Goal: Transaction & Acquisition: Purchase product/service

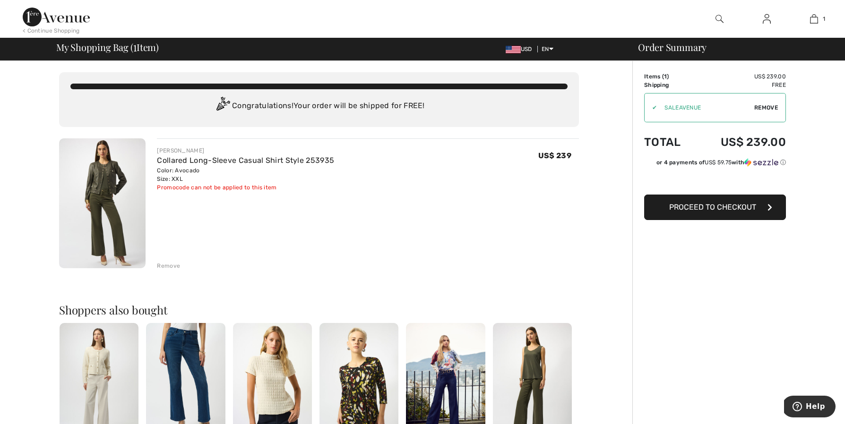
click at [44, 19] on img at bounding box center [56, 17] width 67 height 19
click at [717, 18] on img at bounding box center [720, 18] width 8 height 11
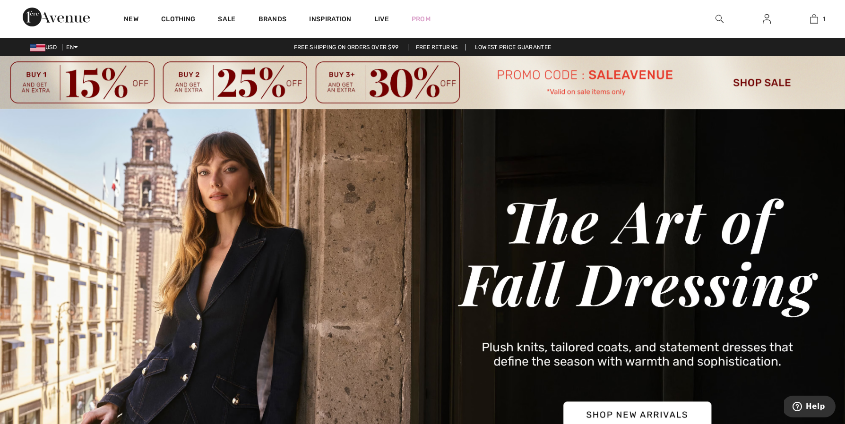
click at [717, 18] on img at bounding box center [720, 18] width 8 height 11
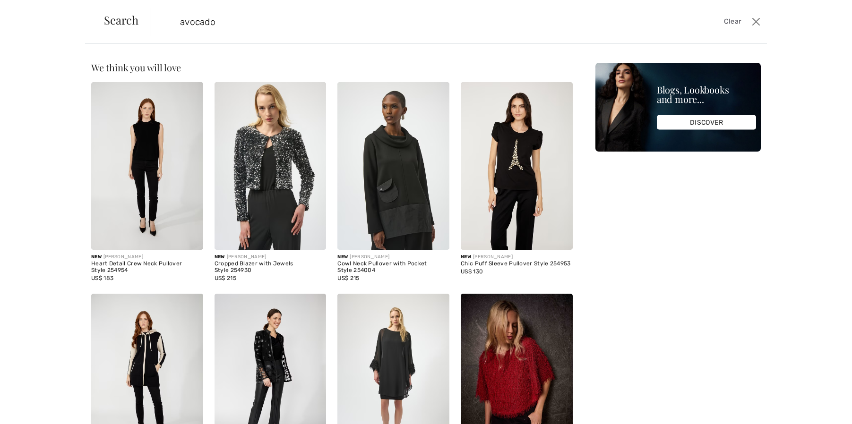
type input "avocado"
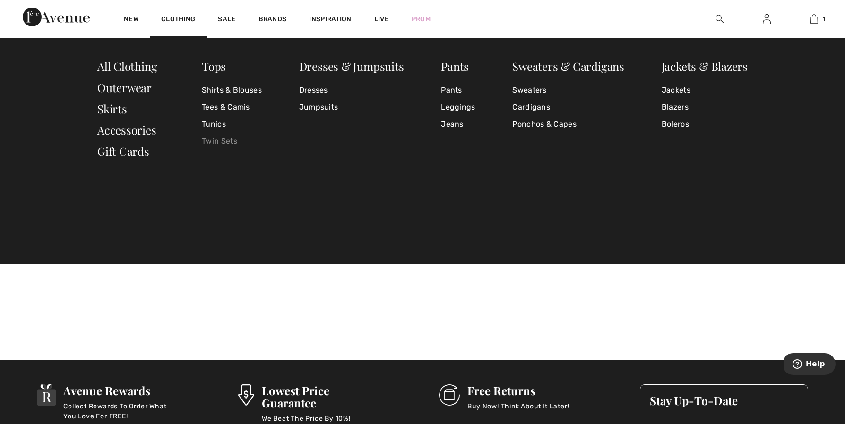
click at [225, 142] on link "Twin Sets" at bounding box center [232, 141] width 60 height 17
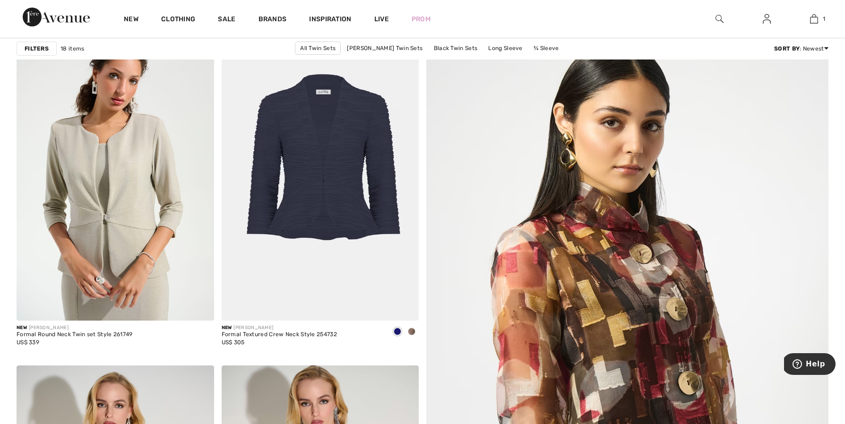
scroll to position [161, 0]
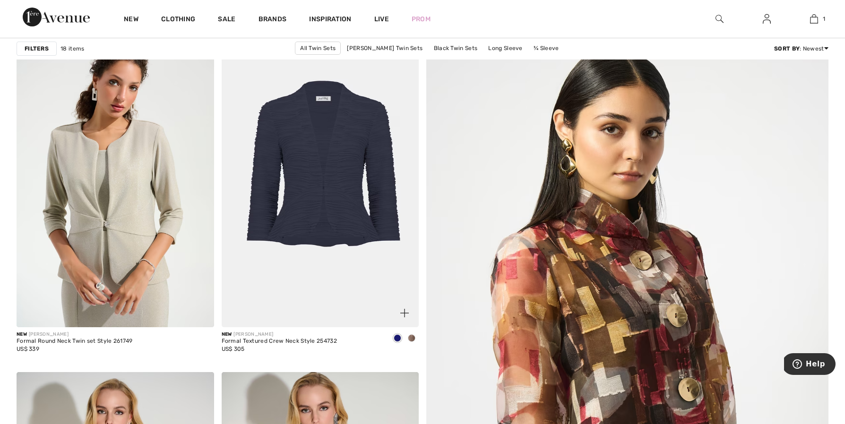
click at [410, 335] on span at bounding box center [412, 339] width 8 height 8
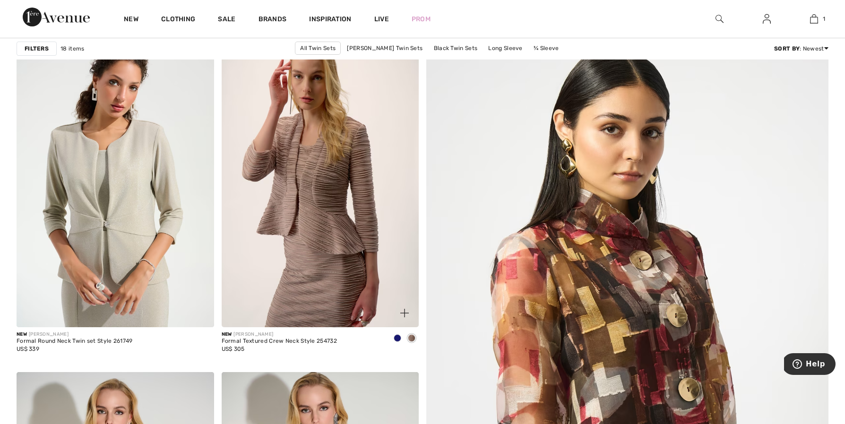
click at [398, 337] on span at bounding box center [398, 339] width 8 height 8
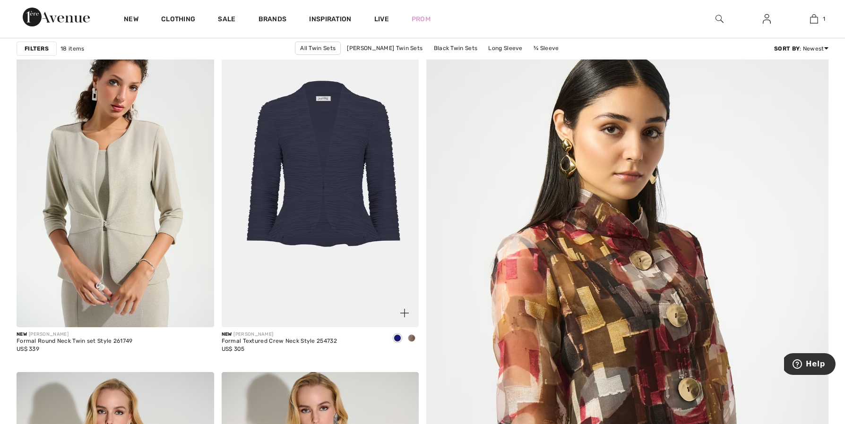
click at [314, 212] on img at bounding box center [321, 180] width 198 height 296
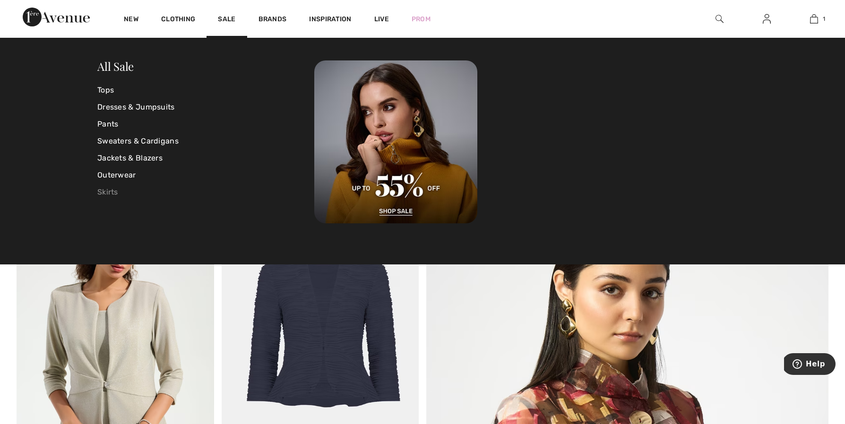
click at [109, 188] on link "Skirts" at bounding box center [205, 192] width 217 height 17
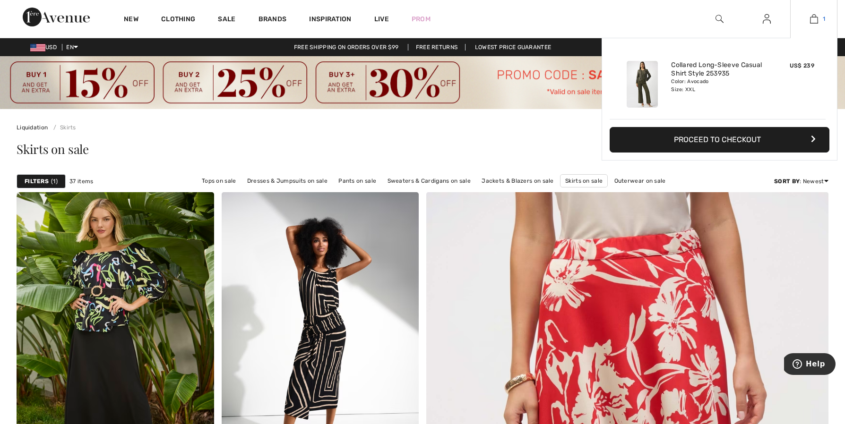
click at [820, 20] on link "1" at bounding box center [814, 18] width 46 height 11
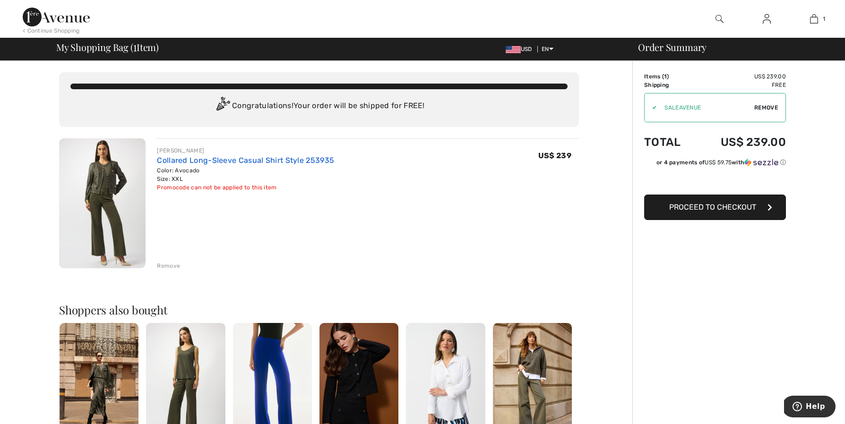
drag, startPoint x: 207, startPoint y: 168, endPoint x: 166, endPoint y: 157, distance: 42.5
click at [165, 157] on div "JOSEPH RIBKOFF Collared Long-Sleeve Casual Shirt Style 253935 Color: Avocado Si…" at bounding box center [245, 169] width 177 height 45
drag, startPoint x: 156, startPoint y: 157, endPoint x: 209, endPoint y: 171, distance: 54.7
click at [208, 171] on div "JOSEPH RIBKOFF Collared Long-Sleeve Casual Shirt Style 253935 Color: Avocado Si…" at bounding box center [362, 204] width 433 height 132
click at [187, 159] on link "Collared Long-Sleeve Casual Shirt Style 253935" at bounding box center [245, 160] width 177 height 9
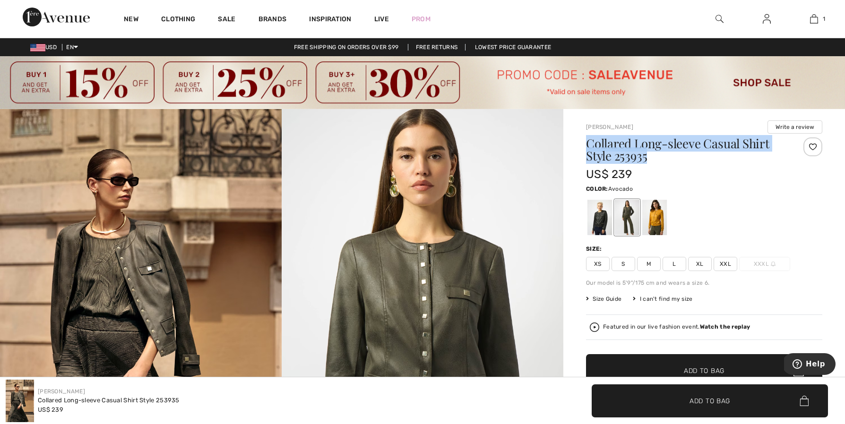
drag, startPoint x: 651, startPoint y: 155, endPoint x: 583, endPoint y: 139, distance: 69.9
copy h1 "Collared Long-sleeve Casual Shirt Style 253935"
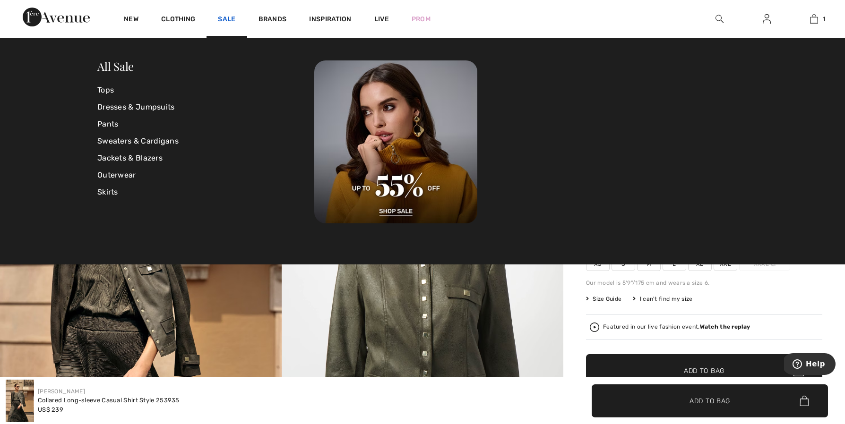
click at [228, 17] on link "Sale" at bounding box center [226, 20] width 17 height 10
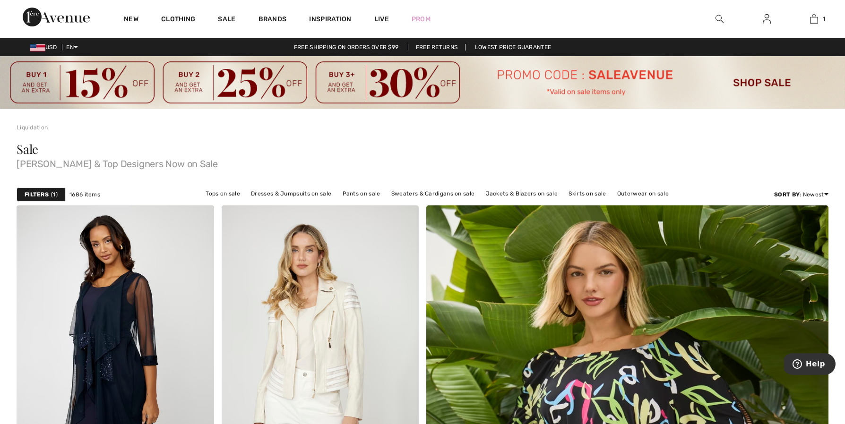
click at [45, 194] on strong "Filters" at bounding box center [37, 194] width 24 height 9
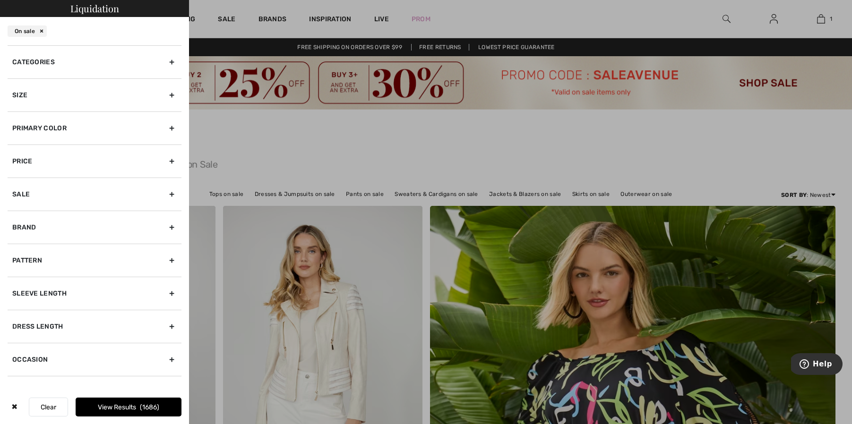
click at [111, 95] on div "Size" at bounding box center [95, 94] width 174 height 33
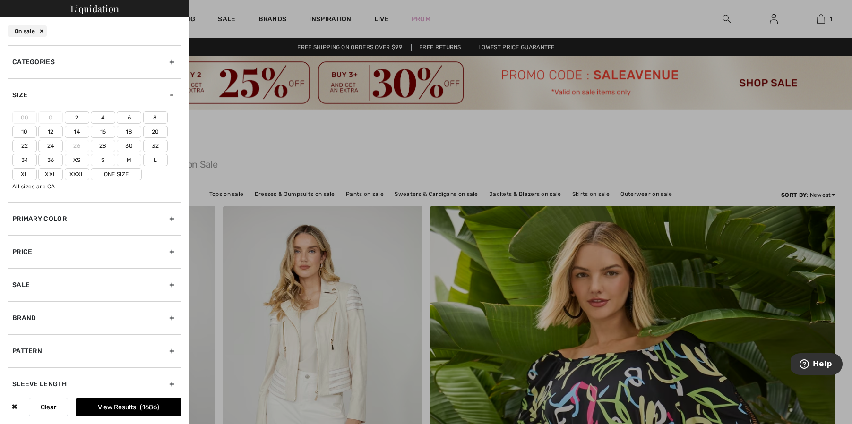
click at [50, 175] on label "Xxl" at bounding box center [50, 174] width 25 height 12
click at [0, 0] on input"] "Xxl" at bounding box center [0, 0] width 0 height 0
click at [152, 130] on label "20" at bounding box center [155, 132] width 25 height 12
click at [0, 0] on input"] "20" at bounding box center [0, 0] width 0 height 0
click at [138, 407] on button "View Results 368" at bounding box center [129, 407] width 106 height 19
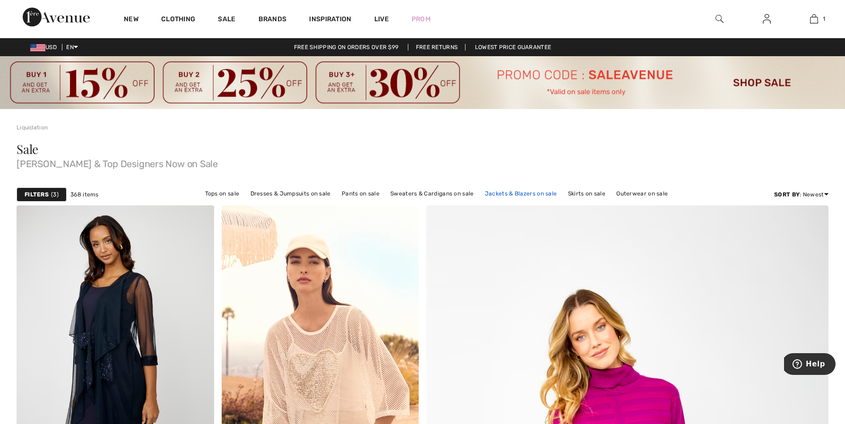
click at [520, 192] on link "Jackets & Blazers on sale" at bounding box center [521, 194] width 82 height 12
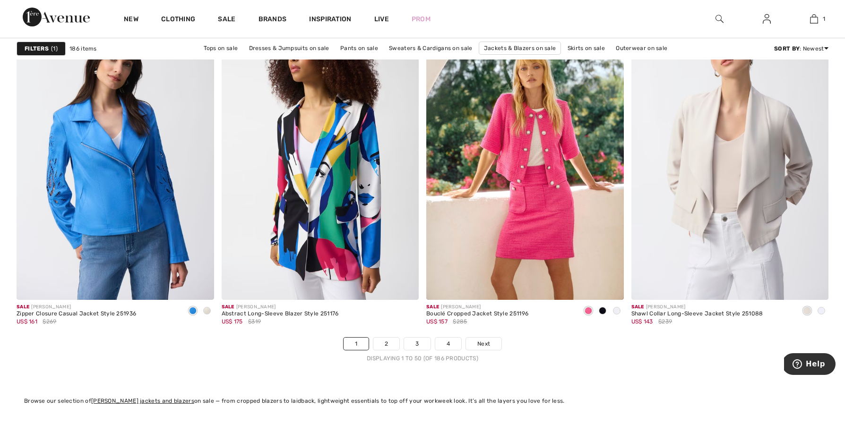
scroll to position [5033, 0]
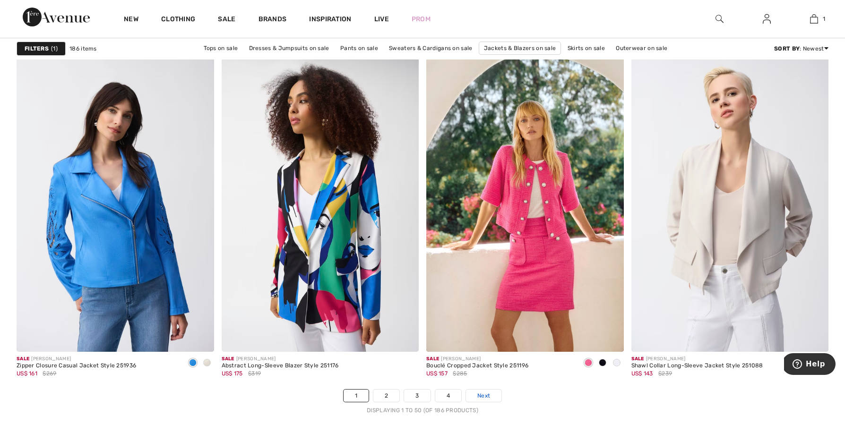
click at [489, 394] on span "Next" at bounding box center [483, 396] width 13 height 9
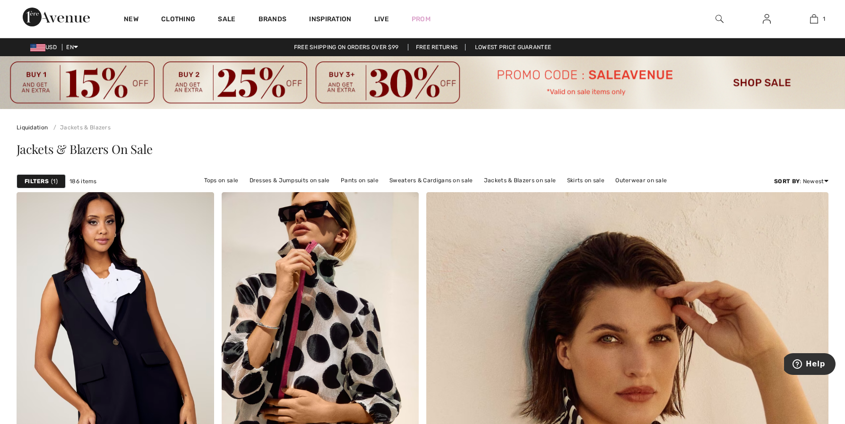
click at [33, 177] on strong "Filters" at bounding box center [37, 181] width 24 height 9
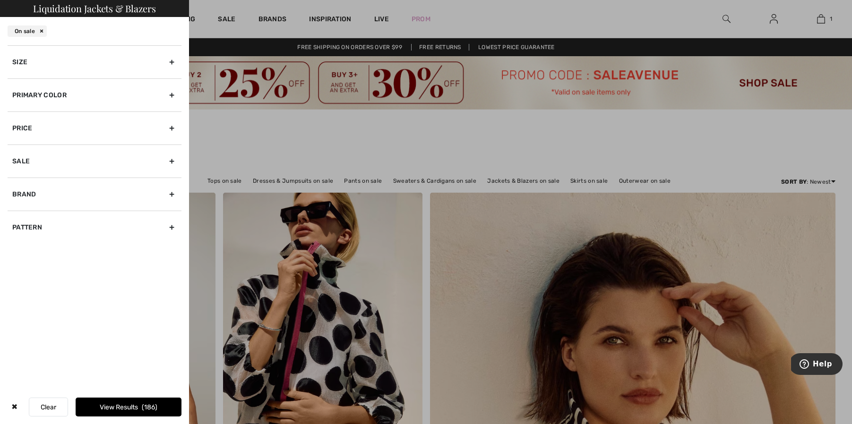
click at [66, 95] on div "Primary Color" at bounding box center [95, 94] width 174 height 33
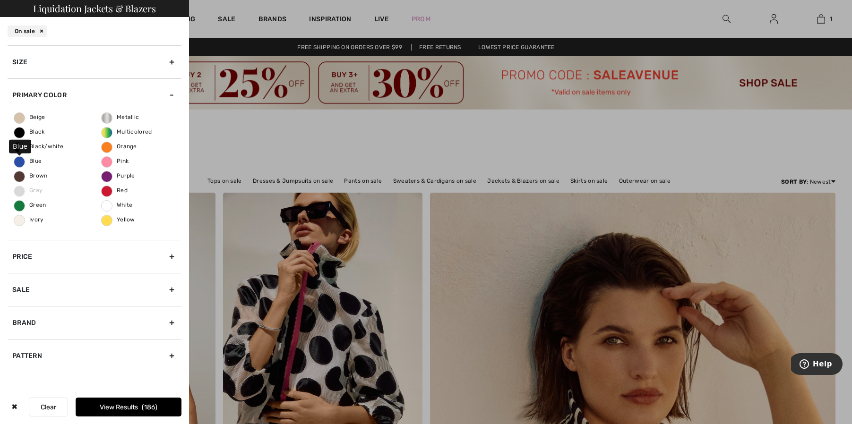
click at [29, 161] on span "Blue" at bounding box center [27, 161] width 27 height 7
click at [0, 0] on input "Blue" at bounding box center [0, 0] width 0 height 0
click at [108, 409] on button "View Results 32" at bounding box center [129, 407] width 106 height 19
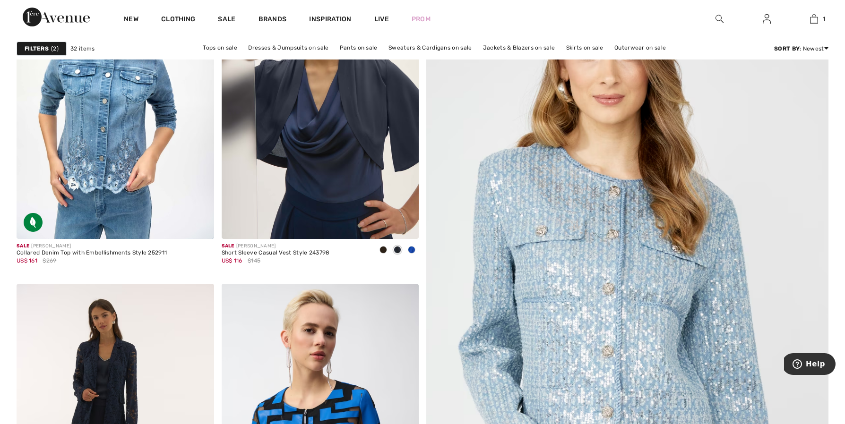
scroll to position [179, 0]
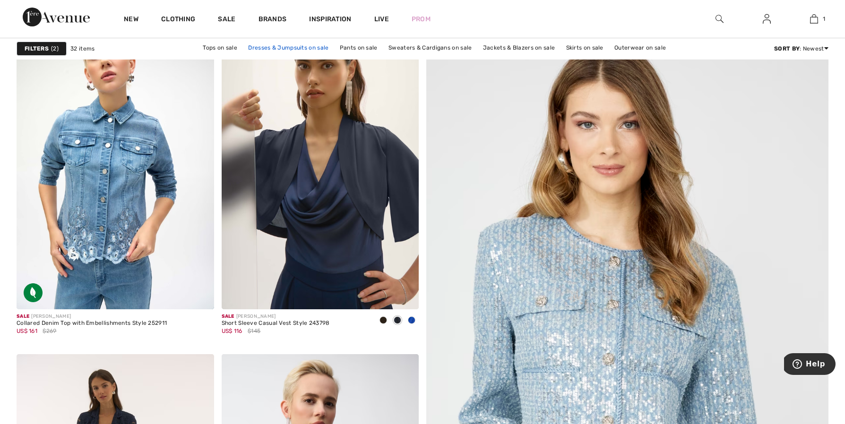
click at [280, 48] on link "Dresses & Jumpsuits on sale" at bounding box center [288, 48] width 90 height 12
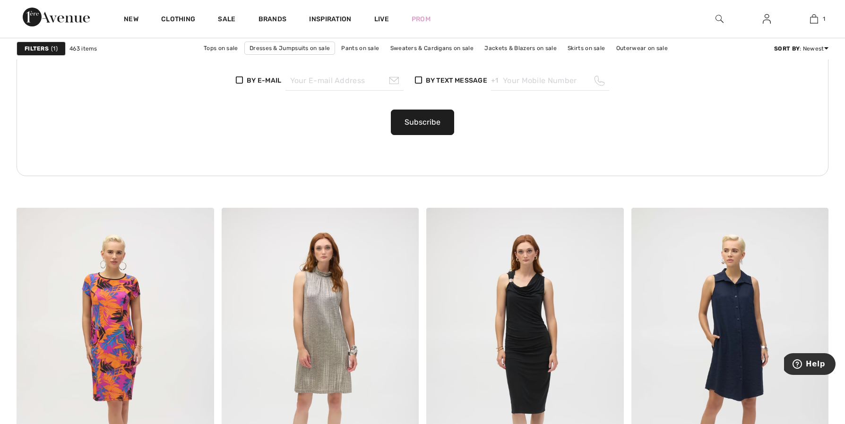
scroll to position [1061, 0]
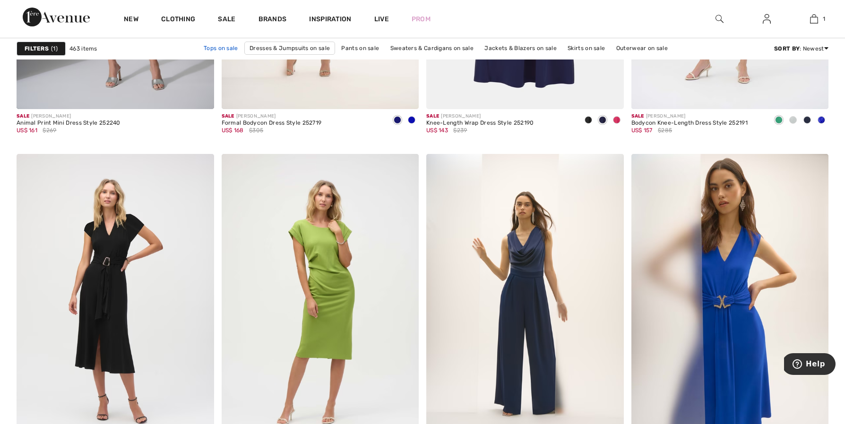
click at [228, 45] on link "Tops on sale" at bounding box center [221, 48] width 44 height 12
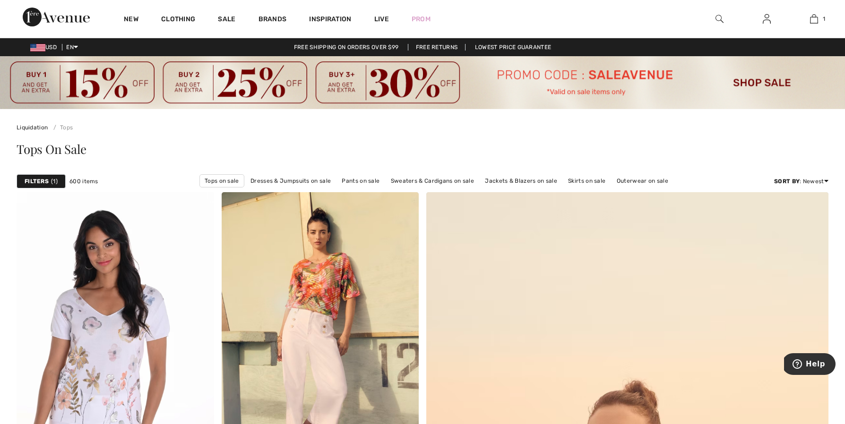
click at [51, 178] on span "1" at bounding box center [54, 181] width 7 height 9
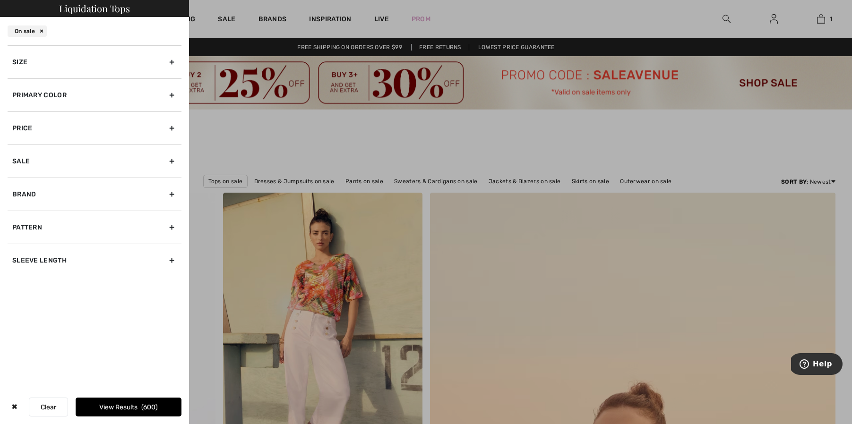
click at [148, 89] on div "Primary Color" at bounding box center [95, 94] width 174 height 33
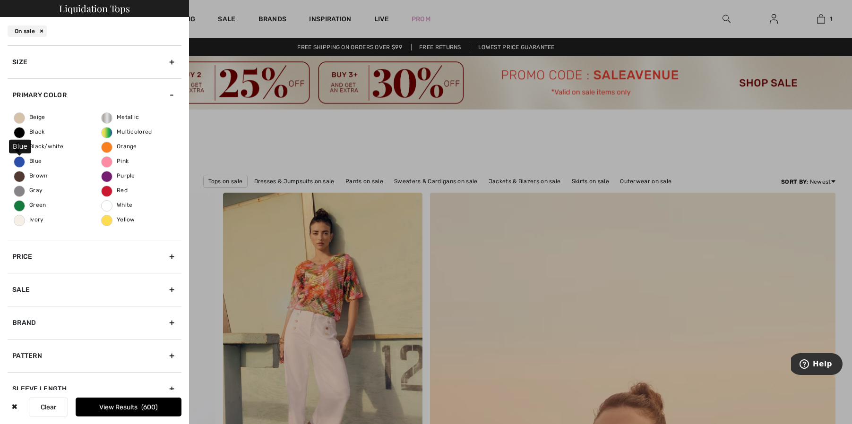
click at [30, 160] on span "Blue" at bounding box center [27, 161] width 27 height 7
click at [0, 0] on input "Blue" at bounding box center [0, 0] width 0 height 0
click at [145, 405] on span "126" at bounding box center [150, 408] width 15 height 8
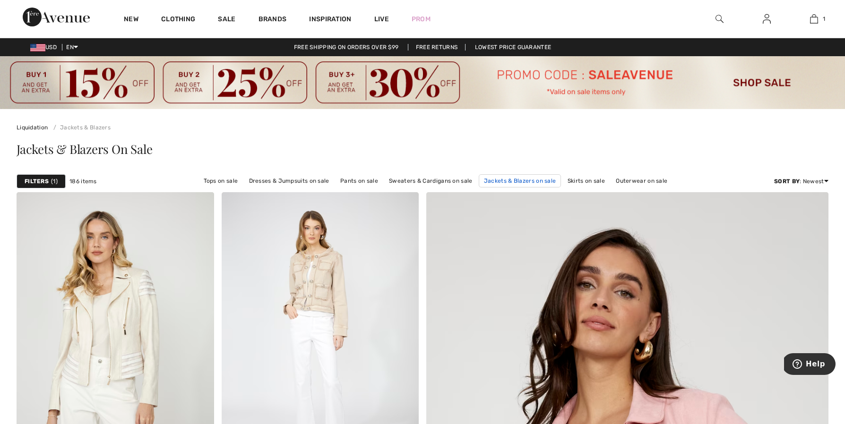
click at [519, 182] on link "Jackets & Blazers on sale" at bounding box center [520, 180] width 83 height 13
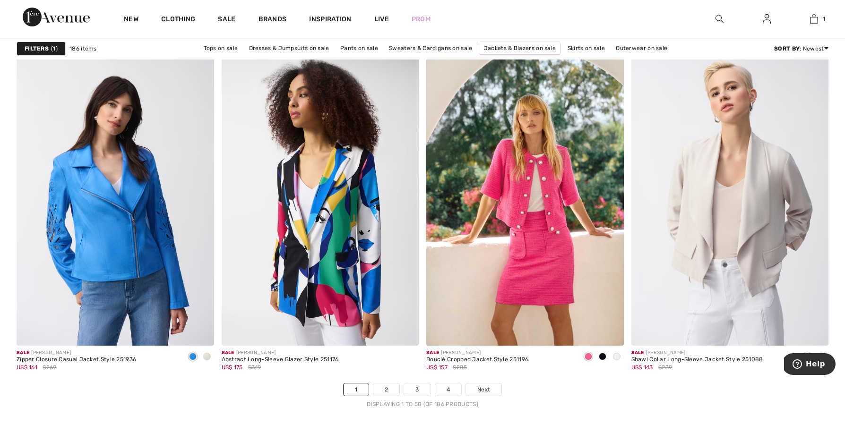
scroll to position [5150, 0]
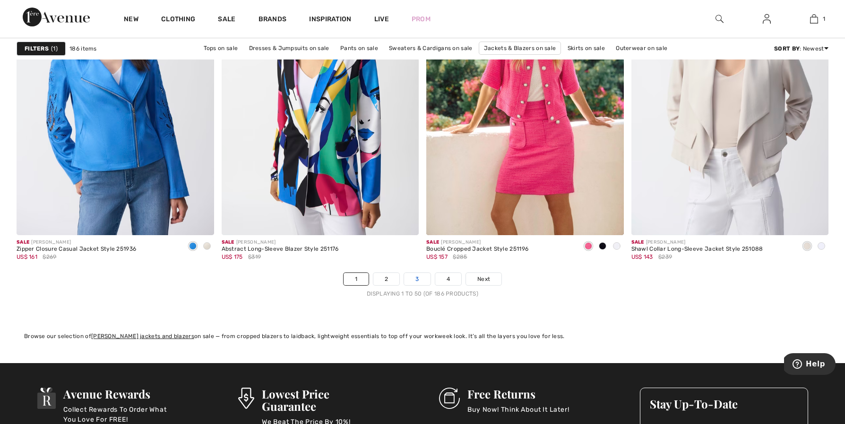
click at [413, 281] on link "3" at bounding box center [417, 279] width 26 height 12
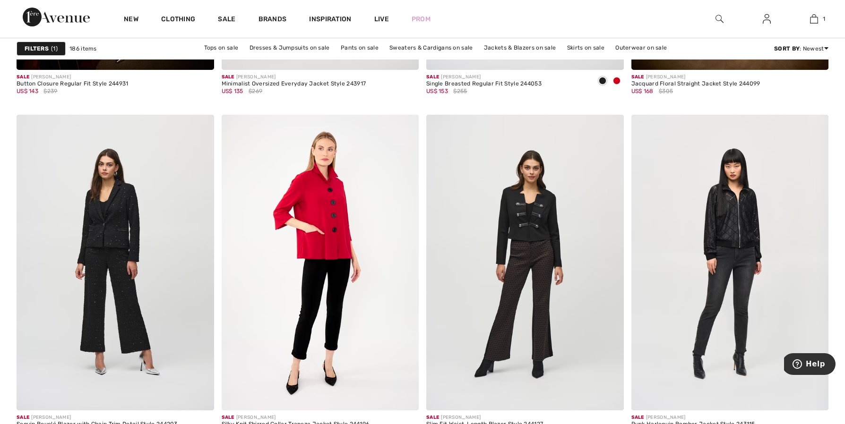
scroll to position [1094, 0]
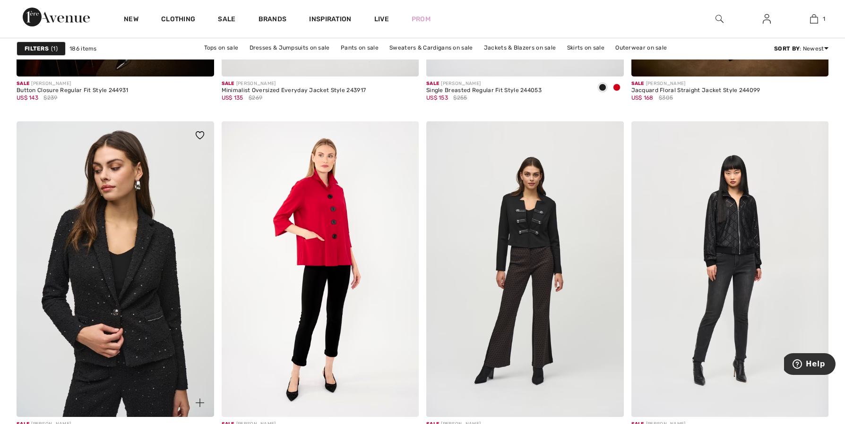
click at [129, 311] on img at bounding box center [116, 269] width 198 height 296
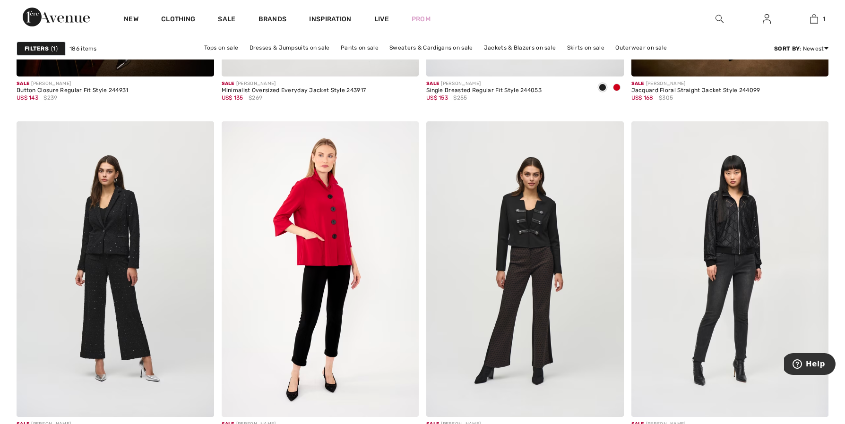
click at [44, 49] on strong "Filters" at bounding box center [37, 48] width 24 height 9
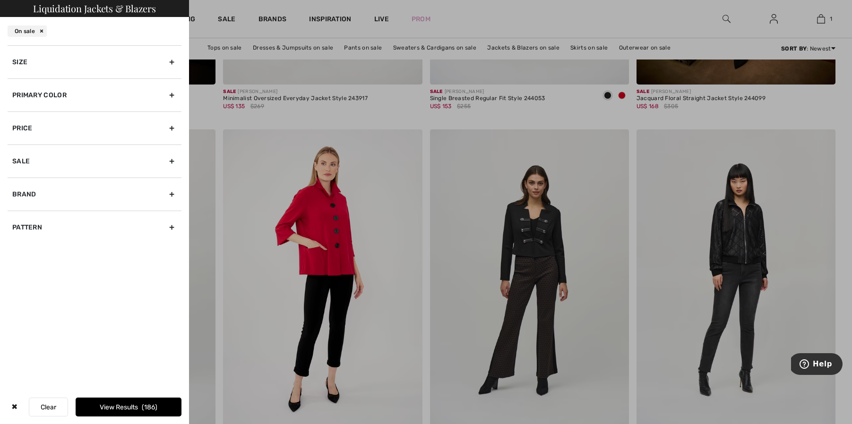
click at [49, 63] on div "Size" at bounding box center [95, 61] width 174 height 33
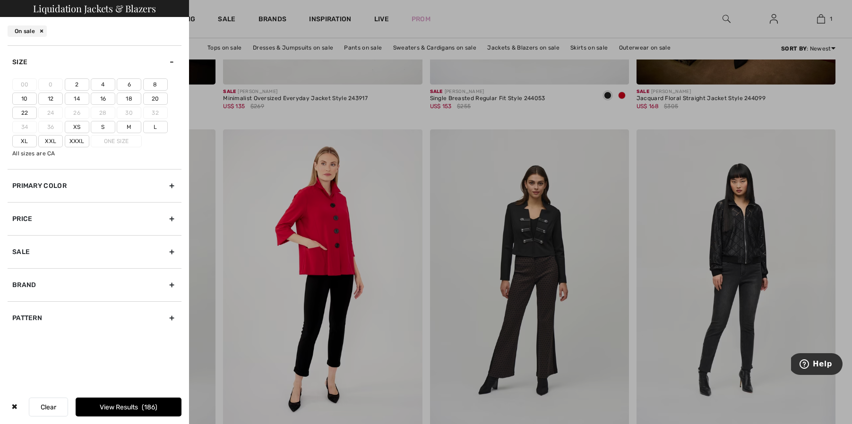
click at [51, 140] on label "Xxl" at bounding box center [50, 141] width 25 height 12
click at [0, 0] on input"] "Xxl" at bounding box center [0, 0] width 0 height 0
click at [149, 99] on label "20" at bounding box center [155, 99] width 25 height 12
click at [0, 0] on input"] "20" at bounding box center [0, 0] width 0 height 0
click at [122, 409] on button "View Results 40" at bounding box center [129, 407] width 106 height 19
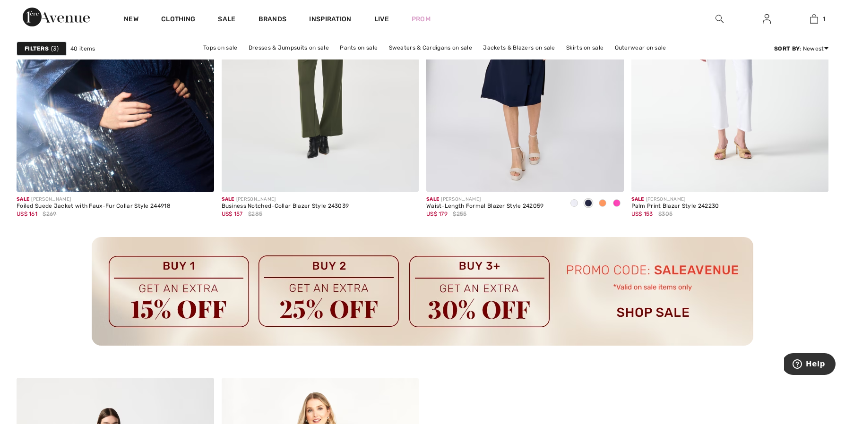
scroll to position [57, 0]
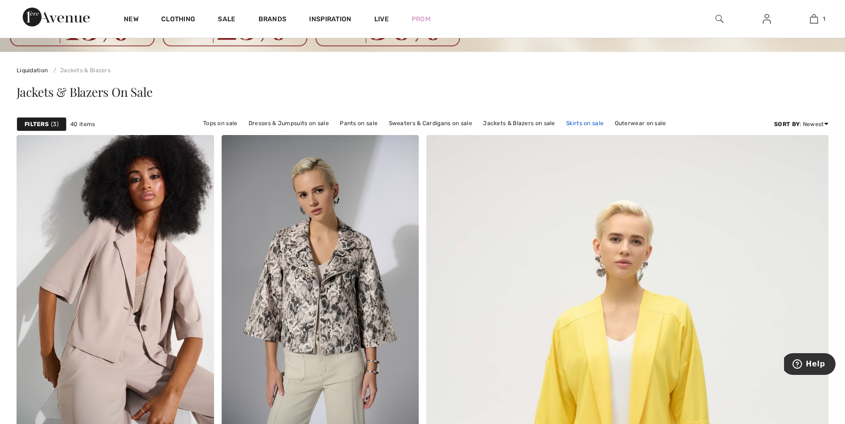
click at [588, 125] on link "Skirts on sale" at bounding box center [585, 123] width 47 height 12
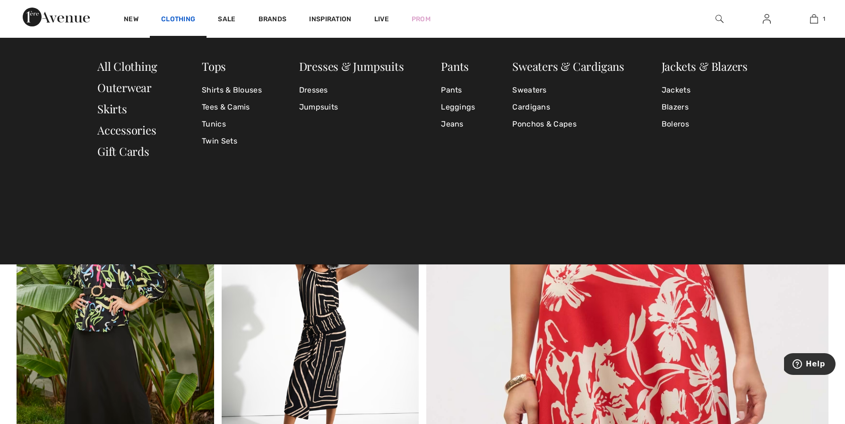
click at [188, 18] on link "Clothing" at bounding box center [178, 20] width 34 height 10
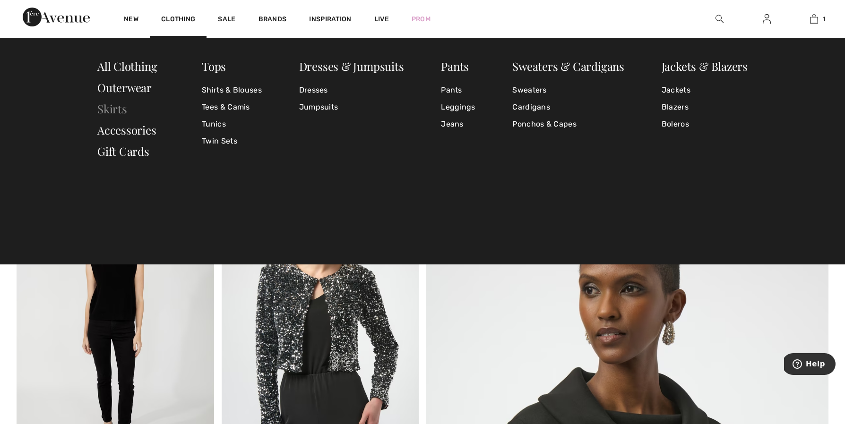
click at [119, 106] on link "Skirts" at bounding box center [112, 108] width 30 height 15
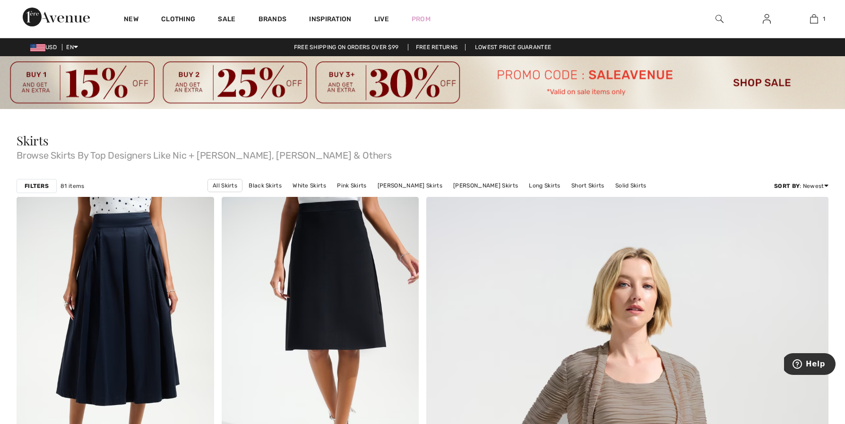
click at [43, 189] on strong "Filters" at bounding box center [37, 186] width 24 height 9
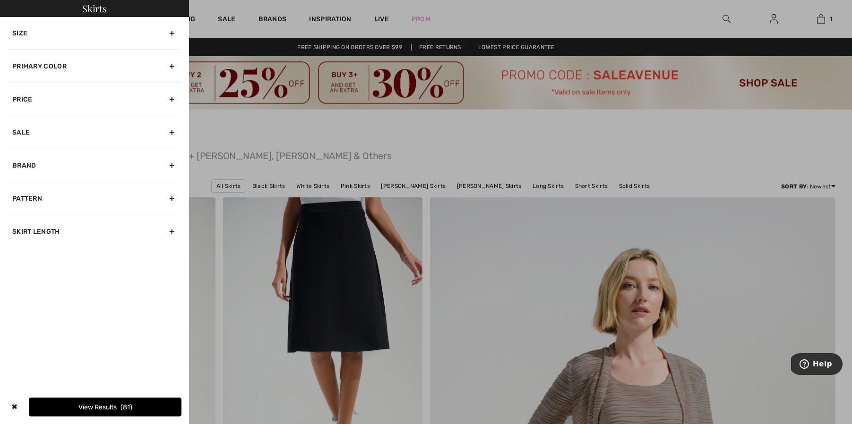
click at [83, 66] on div "Primary Color" at bounding box center [95, 66] width 174 height 33
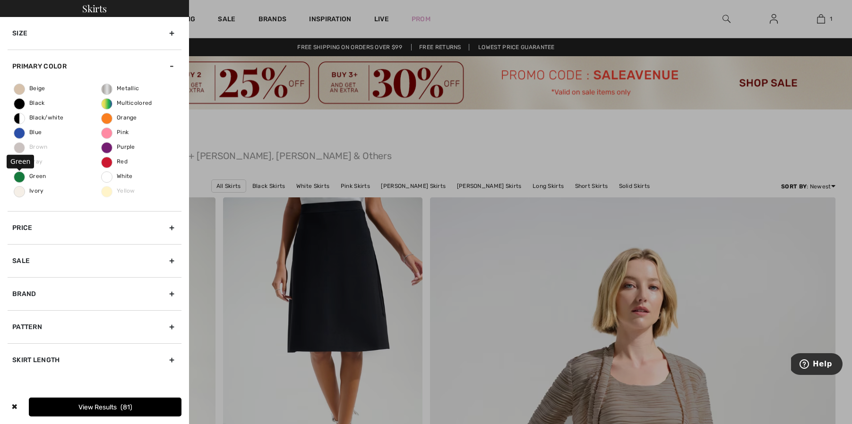
click at [22, 178] on span "Green" at bounding box center [30, 176] width 32 height 7
click at [0, 0] on input "Green" at bounding box center [0, 0] width 0 height 0
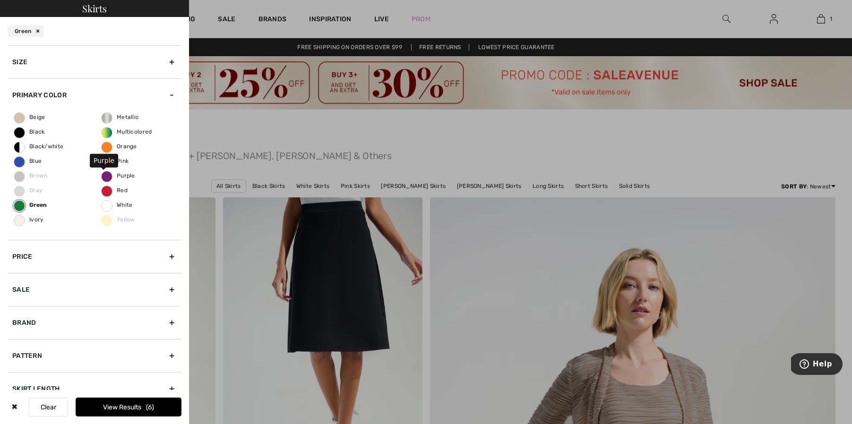
click at [111, 175] on span "Purple" at bounding box center [119, 176] width 34 height 7
click at [0, 0] on input "Purple" at bounding box center [0, 0] width 0 height 0
click at [29, 161] on span "Blue" at bounding box center [27, 161] width 27 height 7
click at [0, 0] on input "Blue" at bounding box center [0, 0] width 0 height 0
click at [33, 130] on span "Black" at bounding box center [29, 132] width 31 height 7
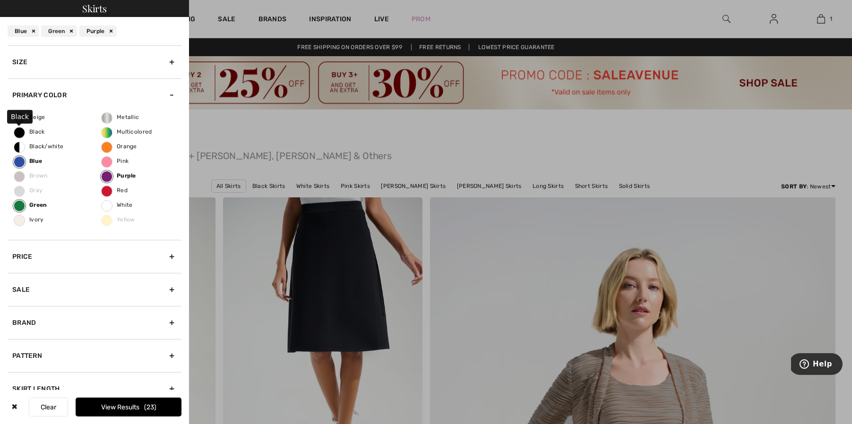
click at [0, 0] on input "Black" at bounding box center [0, 0] width 0 height 0
drag, startPoint x: 82, startPoint y: 408, endPoint x: 91, endPoint y: 305, distance: 103.0
click at [91, 307] on div "Skirts Black Blue Green Purple Size 00 0 2 4 6 8 10 12 14 16 18 20 22 24 26 28 …" at bounding box center [94, 212] width 189 height 424
click at [159, 60] on div "Size" at bounding box center [95, 61] width 174 height 33
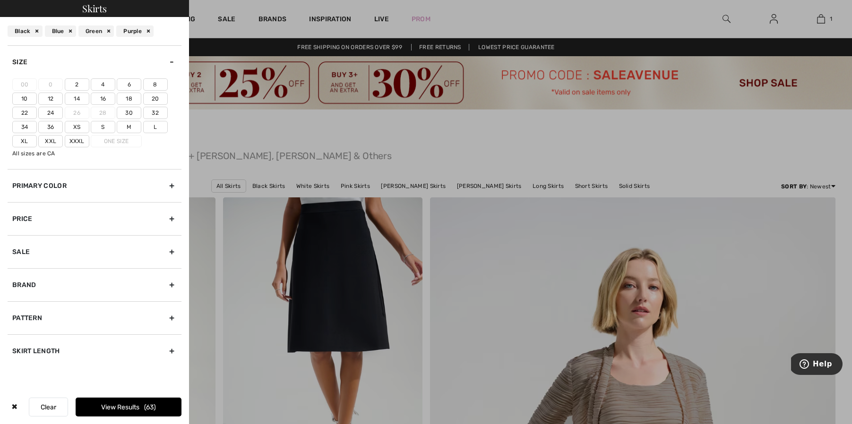
click at [156, 99] on label "20" at bounding box center [155, 99] width 25 height 12
click at [0, 0] on input"] "20" at bounding box center [0, 0] width 0 height 0
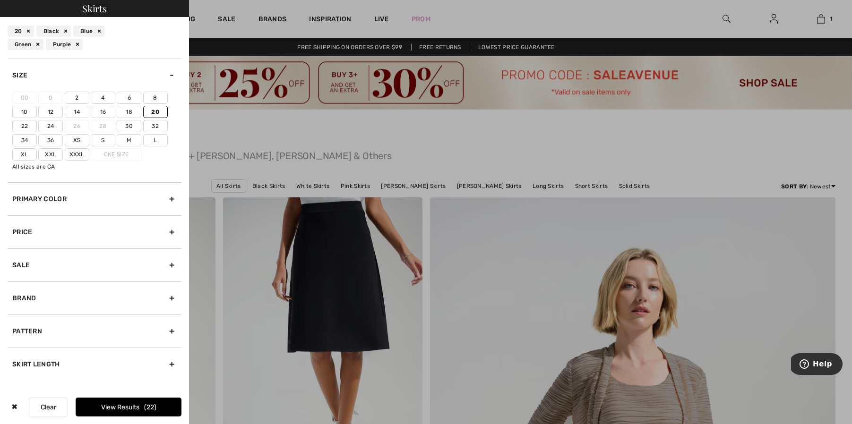
click at [52, 151] on label "Xxl" at bounding box center [50, 154] width 25 height 12
click at [0, 0] on input"] "Xxl" at bounding box center [0, 0] width 0 height 0
click at [131, 112] on label "18" at bounding box center [129, 112] width 25 height 12
click at [0, 0] on input"] "18" at bounding box center [0, 0] width 0 height 0
click at [97, 407] on button "View Results 30" at bounding box center [129, 407] width 106 height 19
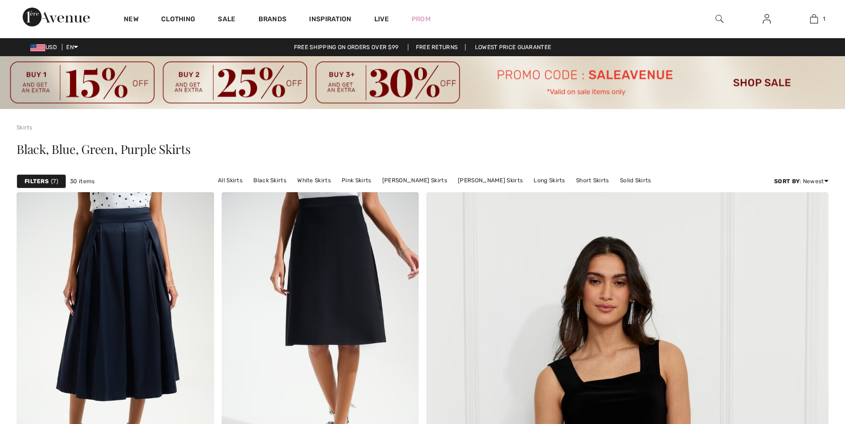
checkbox input "true"
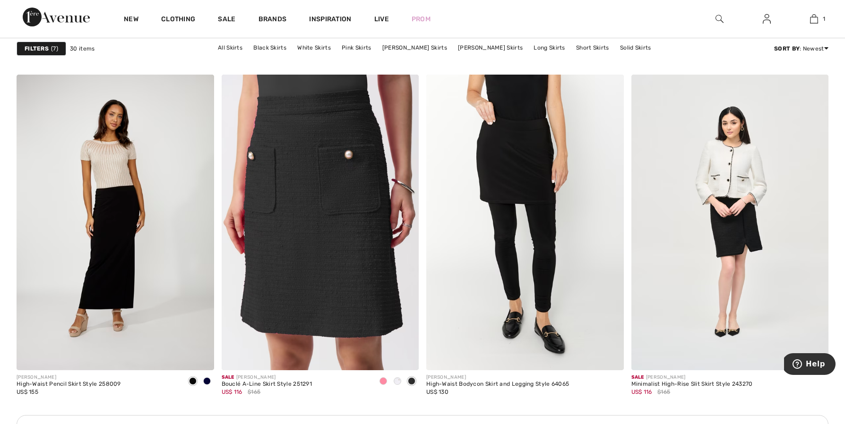
scroll to position [2291, 0]
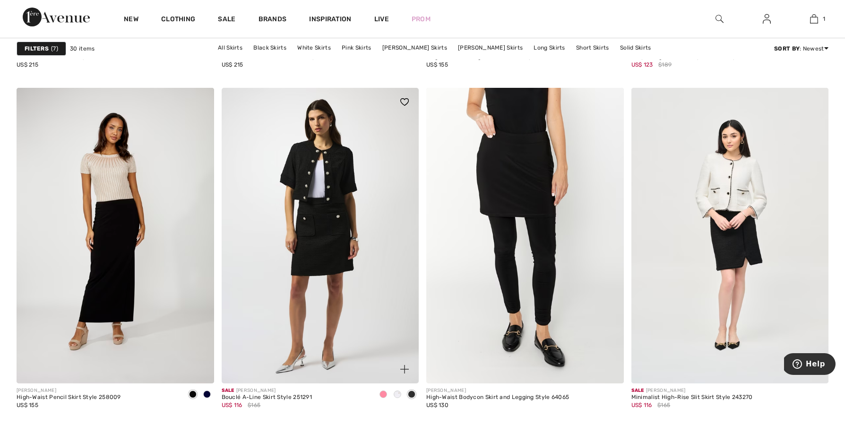
click at [325, 244] on img at bounding box center [321, 236] width 198 height 296
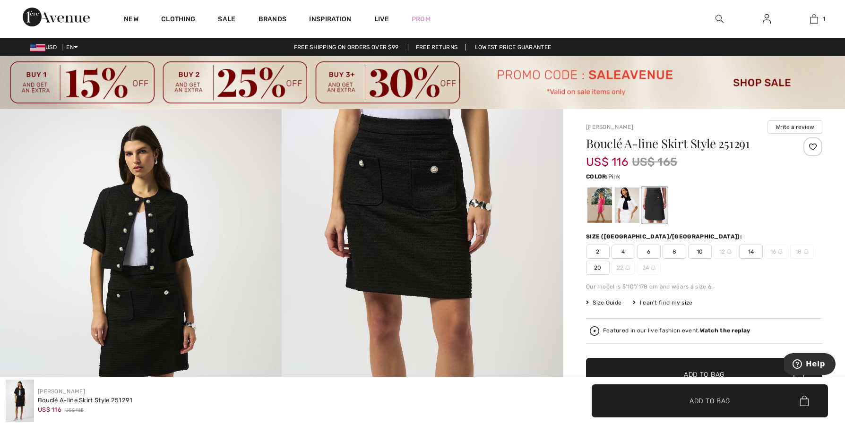
click at [597, 207] on div at bounding box center [600, 205] width 25 height 35
